Goal: Information Seeking & Learning: Learn about a topic

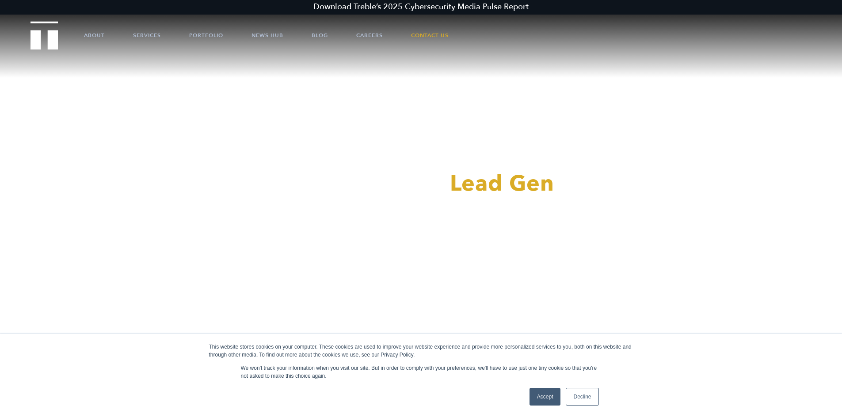
click at [537, 396] on link "Accept" at bounding box center [544, 397] width 31 height 18
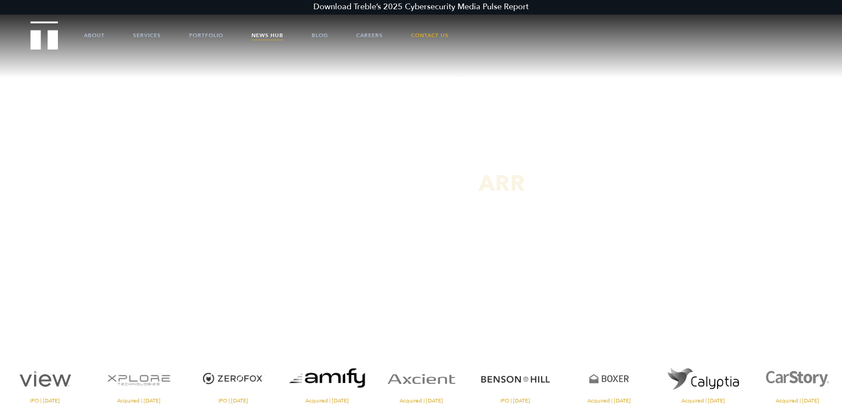
click at [270, 38] on link "News Hub" at bounding box center [267, 35] width 32 height 27
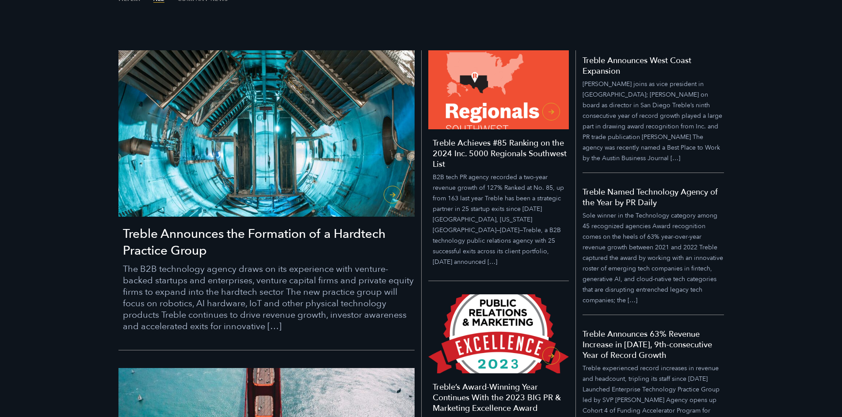
scroll to position [309, 0]
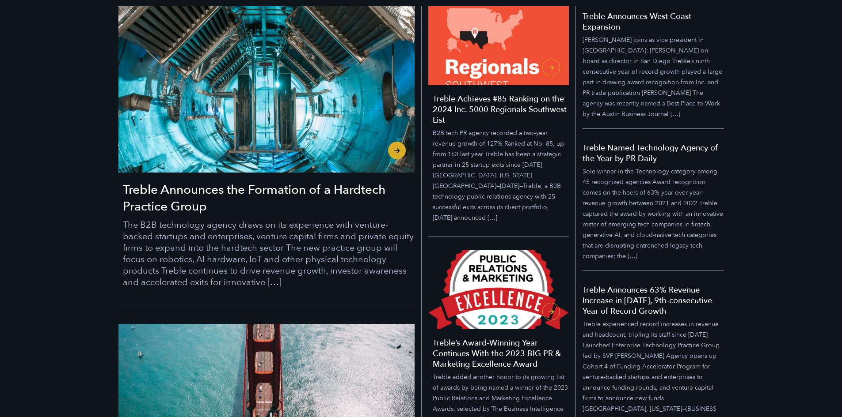
click at [162, 192] on h3 "Treble Announces the Formation of a Hardtech Practice Group" at bounding box center [269, 199] width 292 height 34
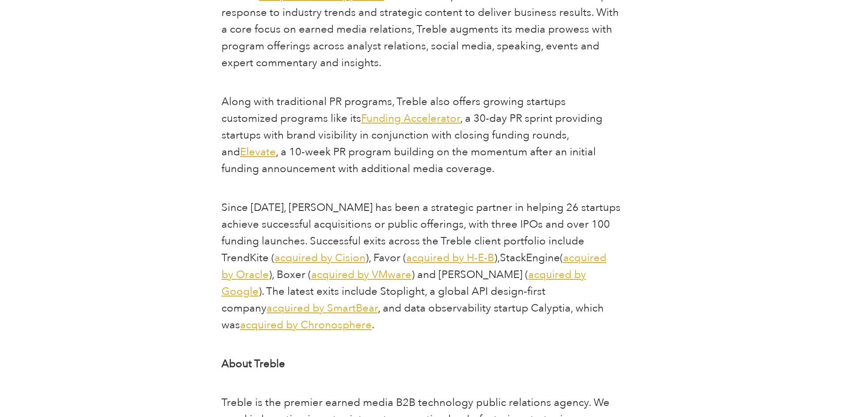
scroll to position [1811, 0]
